Goal: Information Seeking & Learning: Learn about a topic

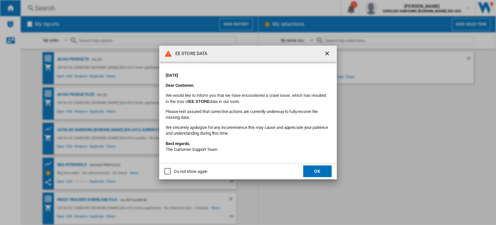
click at [321, 166] on button "OK" at bounding box center [317, 171] width 28 height 12
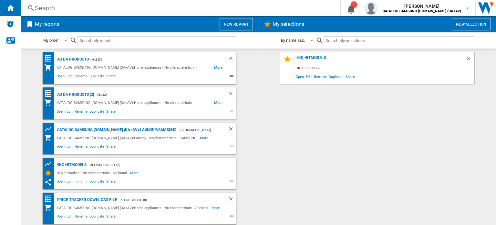
click at [78, 7] on div "Search" at bounding box center [179, 8] width 289 height 9
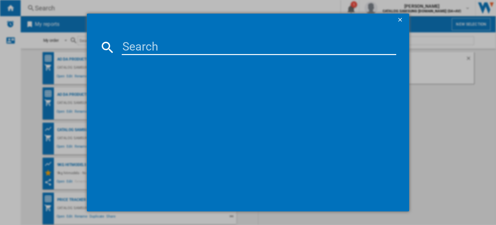
paste input "[URL][DOMAIN_NAME]"
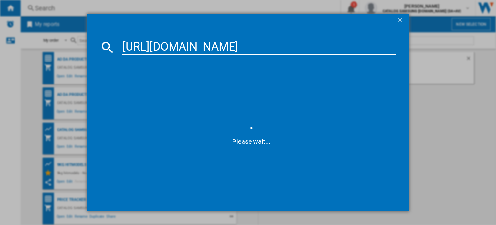
type input "[URL][DOMAIN_NAME]"
click at [399, 18] on ng-md-icon "getI18NText('BUTTONS.CLOSE_DIALOG')" at bounding box center [401, 20] width 8 height 8
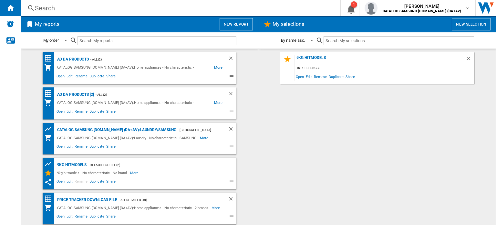
click at [86, 9] on div "Search" at bounding box center [179, 8] width 289 height 9
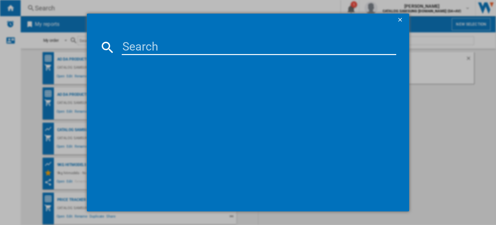
click at [288, 34] on md-dialog-content at bounding box center [248, 118] width 322 height 185
click at [282, 41] on input at bounding box center [259, 47] width 275 height 16
paste input "RS70F65QETEU"
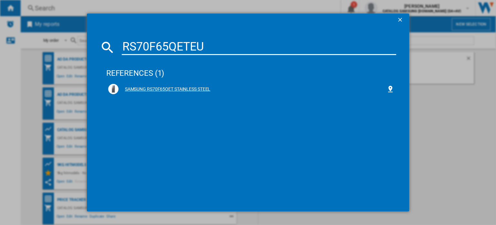
type input "RS70F65QETEU"
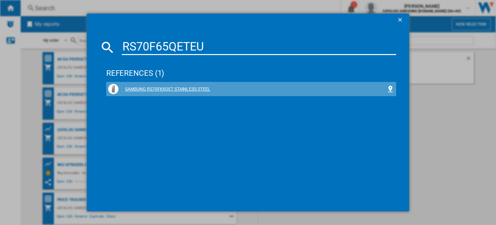
click at [148, 89] on div "SAMSUNG RS70F65QET STAINLESS STEEL" at bounding box center [253, 89] width 268 height 6
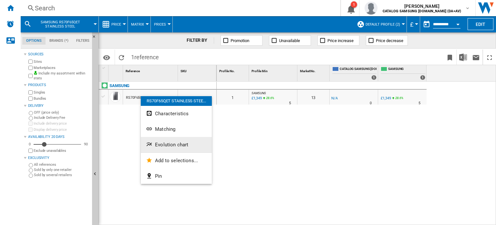
click at [165, 144] on span "Evolution chart" at bounding box center [171, 145] width 33 height 6
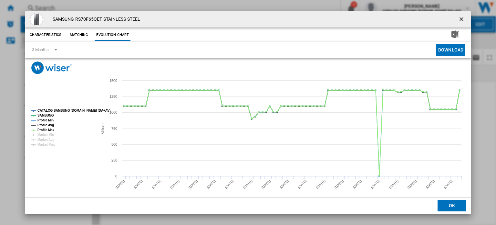
click at [458, 20] on ng-md-icon "getI18NText('BUTTONS.CLOSE_DIALOG')" at bounding box center [462, 20] width 8 height 8
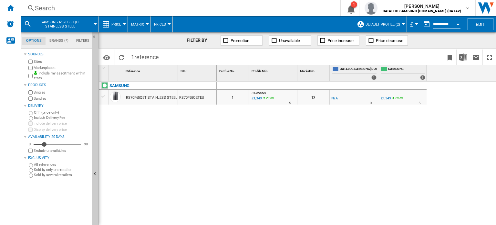
click at [391, 27] on button "Default profile (2)" at bounding box center [385, 24] width 38 height 16
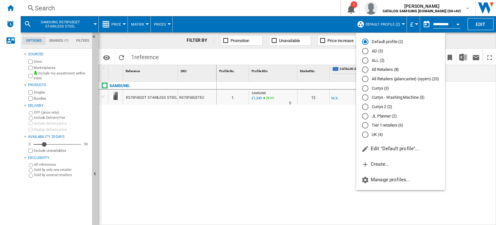
click at [384, 69] on md-radio-button "All Retailers (8)" at bounding box center [400, 70] width 77 height 6
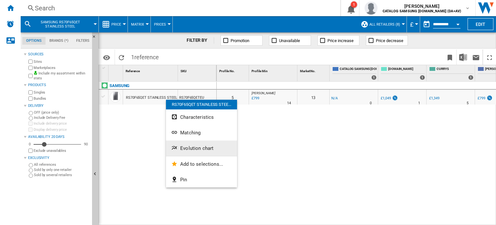
click at [198, 147] on span "Evolution chart" at bounding box center [196, 148] width 33 height 6
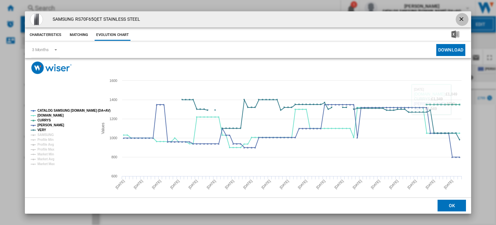
click at [459, 21] on ng-md-icon "getI18NText('BUTTONS.CLOSE_DIALOG')" at bounding box center [462, 20] width 8 height 8
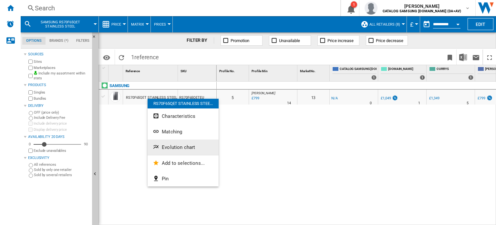
click at [188, 149] on span "Evolution chart" at bounding box center [178, 147] width 33 height 6
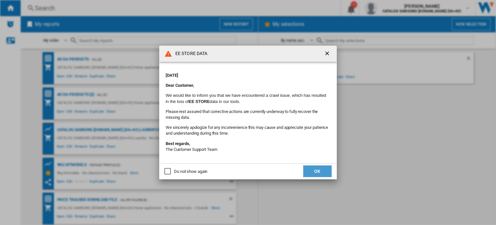
click at [321, 173] on button "OK" at bounding box center [317, 171] width 28 height 12
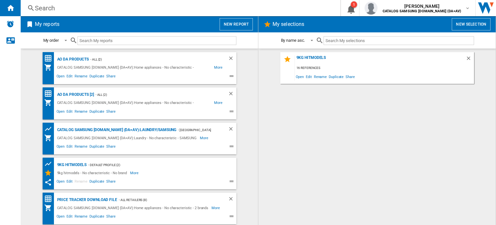
click at [68, 10] on div "Search" at bounding box center [179, 8] width 289 height 9
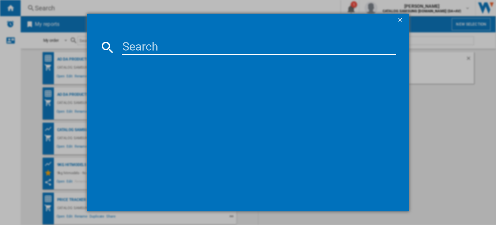
click at [162, 50] on input at bounding box center [259, 47] width 275 height 16
paste input "RS70F65QETEU"
type input "RS70F65QETEU"
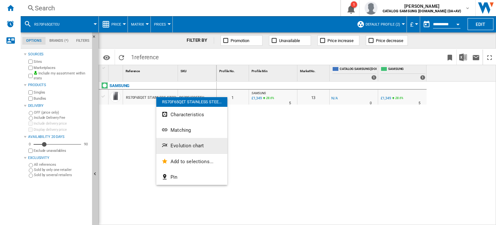
click at [181, 149] on button "Evolution chart" at bounding box center [191, 146] width 71 height 16
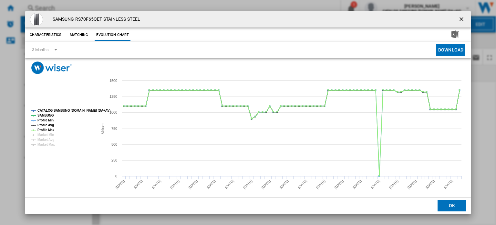
click at [461, 18] on ng-md-icon "getI18NText('BUTTONS.CLOSE_DIALOG')" at bounding box center [462, 20] width 8 height 8
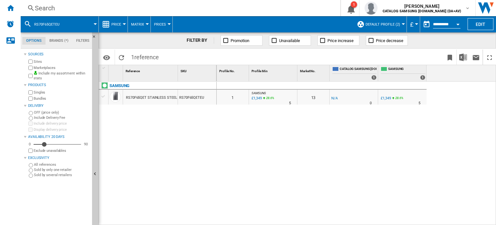
click at [392, 22] on button "Default profile (2)" at bounding box center [385, 24] width 38 height 16
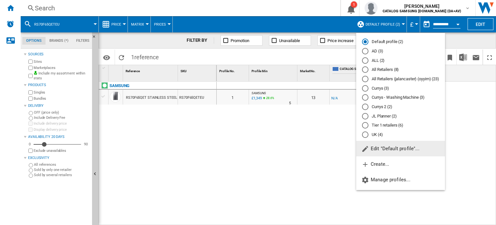
click at [372, 77] on md-radio-button "All Retailers (jalancaster) (oyyim) (23)" at bounding box center [400, 79] width 77 height 6
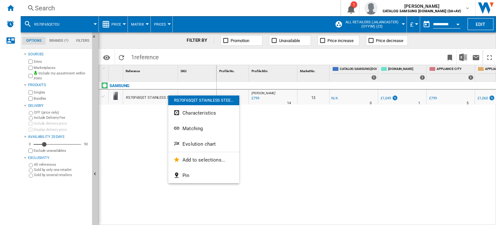
click at [185, 143] on span "Evolution chart" at bounding box center [199, 144] width 33 height 6
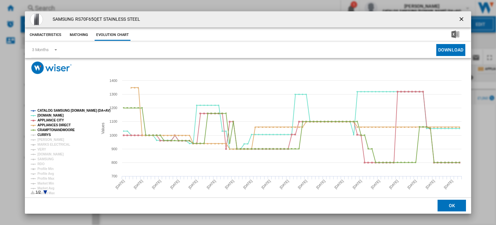
click at [46, 134] on tspan "CURRYS" at bounding box center [44, 135] width 14 height 4
click at [48, 140] on tspan "[PERSON_NAME]" at bounding box center [50, 140] width 27 height 4
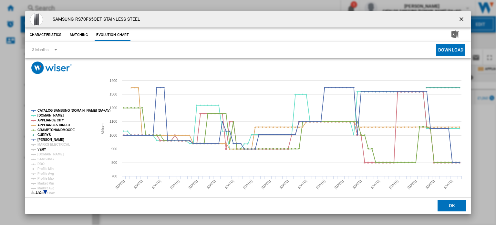
click at [44, 148] on tspan "VERY" at bounding box center [41, 149] width 9 height 4
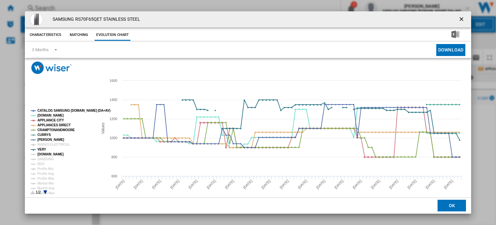
click at [45, 153] on tspan "AMAZON.CO.UK" at bounding box center [50, 154] width 26 height 4
